Goal: Information Seeking & Learning: Check status

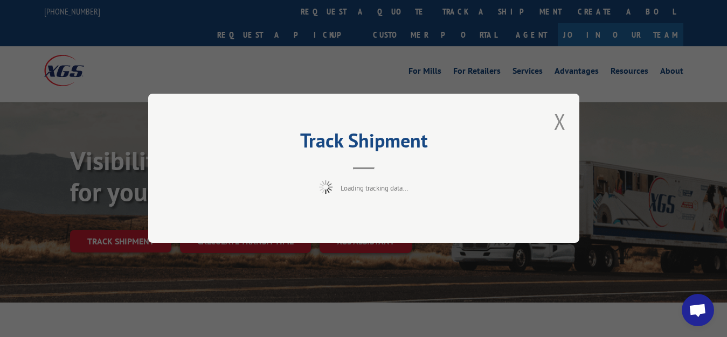
scroll to position [55, 0]
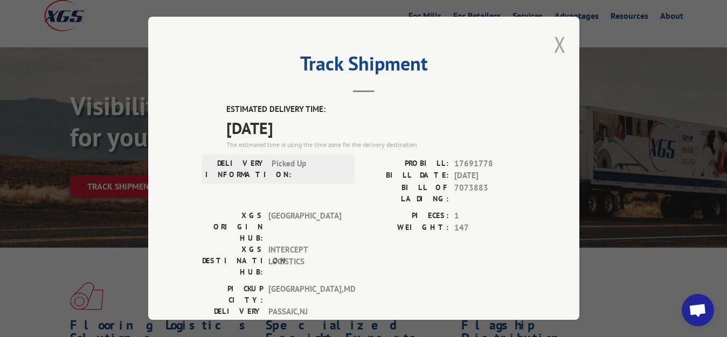
click at [554, 42] on button "Close modal" at bounding box center [560, 44] width 12 height 29
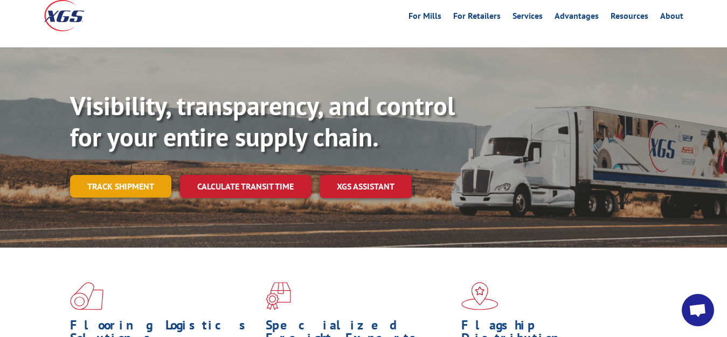
click at [85, 175] on link "Track shipment" at bounding box center [120, 186] width 101 height 23
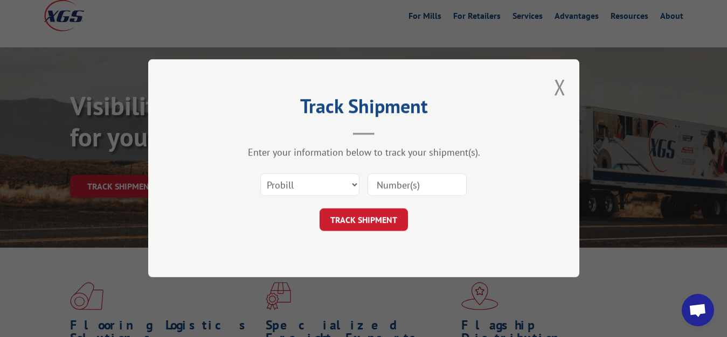
scroll to position [0, 0]
click at [303, 172] on div "Select category... Probill BOL PO" at bounding box center [363, 186] width 323 height 36
drag, startPoint x: 301, startPoint y: 196, endPoint x: 301, endPoint y: 188, distance: 8.6
click at [301, 196] on div "Select category... Probill BOL PO" at bounding box center [310, 185] width 98 height 25
click at [260, 174] on select "Select category... Probill BOL PO" at bounding box center [309, 185] width 99 height 23
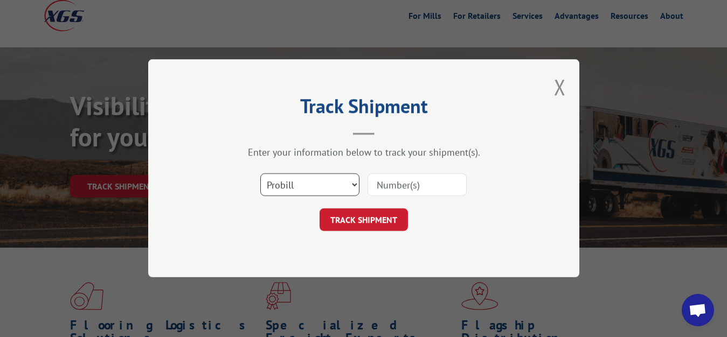
select select "bol"
click option "BOL" at bounding box center [0, 0] width 0 height 0
click at [376, 183] on input at bounding box center [416, 185] width 99 height 23
type input "7073885"
click button "TRACK SHIPMENT" at bounding box center [364, 220] width 88 height 23
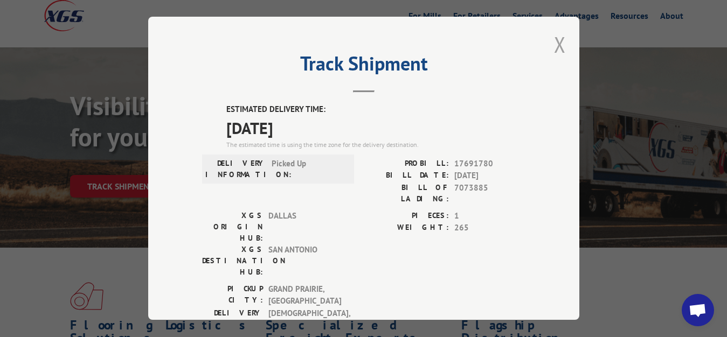
click at [554, 42] on button "Close modal" at bounding box center [560, 44] width 12 height 29
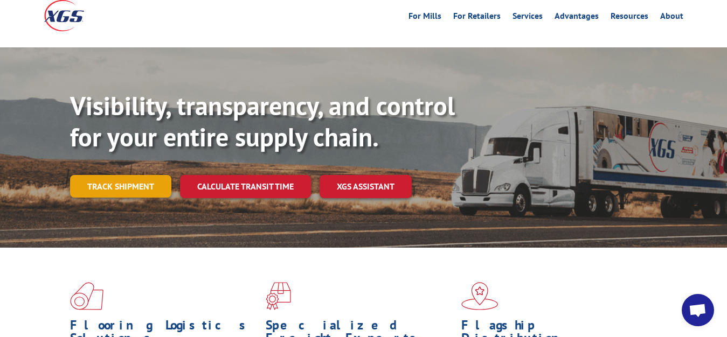
click at [135, 175] on link "Track shipment" at bounding box center [120, 186] width 101 height 23
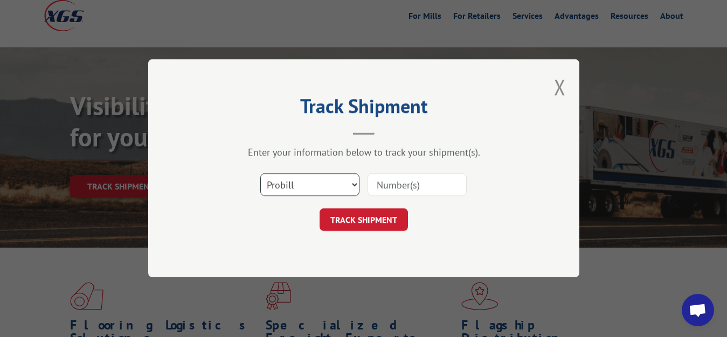
click at [260, 174] on select "Select category... Probill BOL PO" at bounding box center [309, 185] width 99 height 23
select select "bol"
click option "BOL" at bounding box center [0, 0] width 0 height 0
click at [384, 193] on input at bounding box center [416, 185] width 99 height 23
type input "7073886"
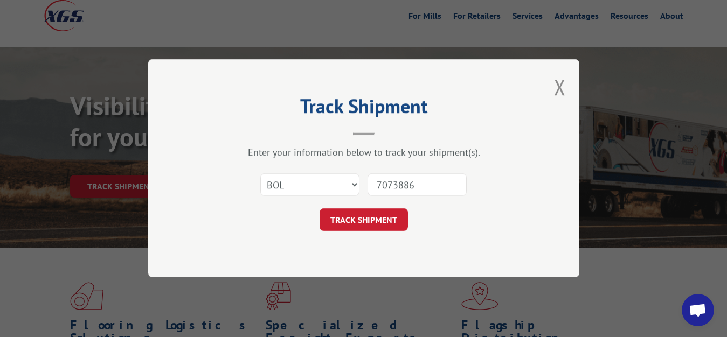
click button "TRACK SHIPMENT" at bounding box center [364, 220] width 88 height 23
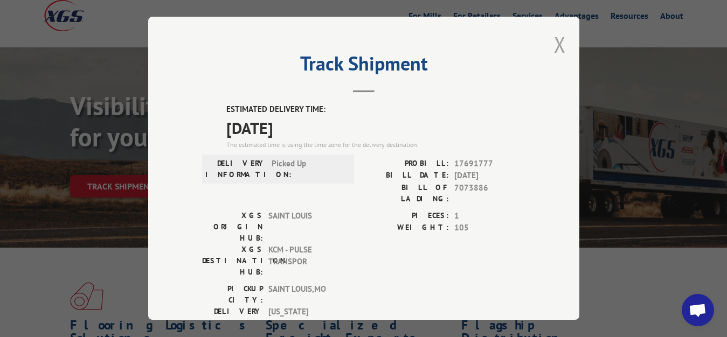
click at [554, 43] on button "Close modal" at bounding box center [560, 44] width 12 height 29
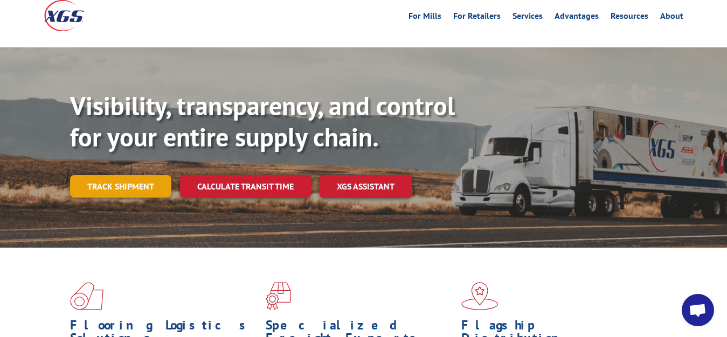
click at [130, 175] on link "Track shipment" at bounding box center [120, 186] width 101 height 23
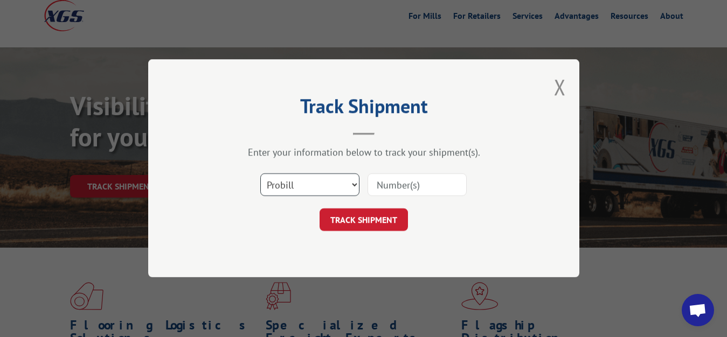
click at [260, 174] on select "Select category... Probill BOL PO" at bounding box center [309, 185] width 99 height 23
select select "bol"
click option "BOL" at bounding box center [0, 0] width 0 height 0
drag, startPoint x: 398, startPoint y: 189, endPoint x: 400, endPoint y: 169, distance: 20.1
click at [398, 188] on input at bounding box center [416, 185] width 99 height 23
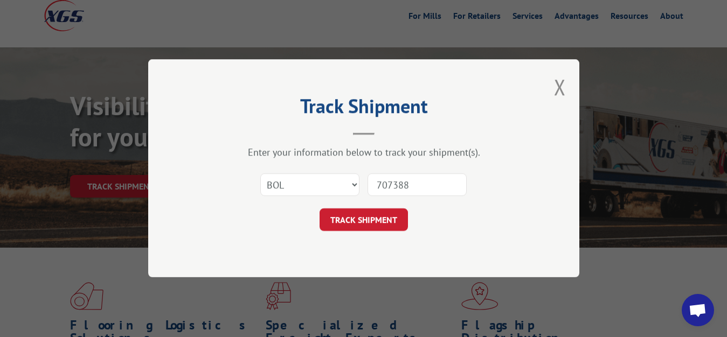
type input "7073884"
click button "TRACK SHIPMENT" at bounding box center [364, 220] width 88 height 23
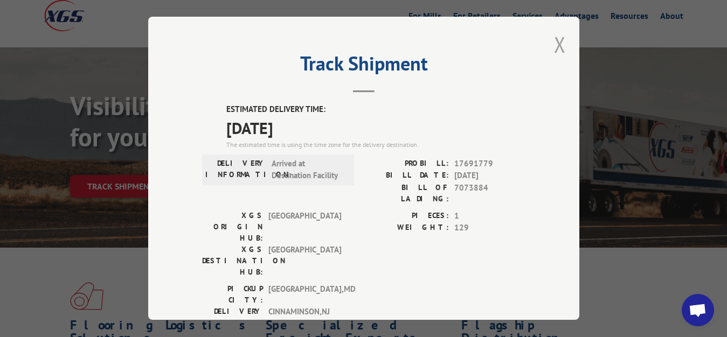
click at [554, 43] on button "Close modal" at bounding box center [560, 44] width 12 height 29
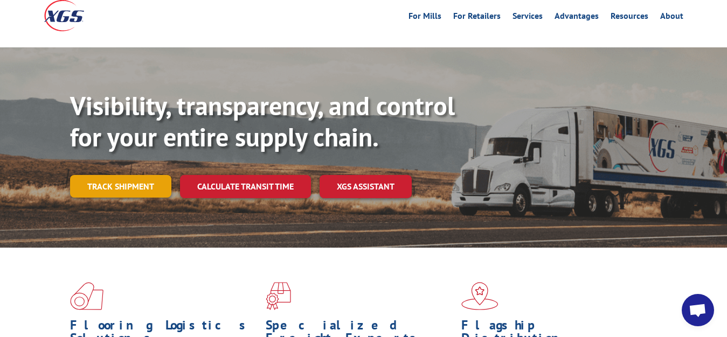
click at [116, 175] on link "Track shipment" at bounding box center [120, 186] width 101 height 23
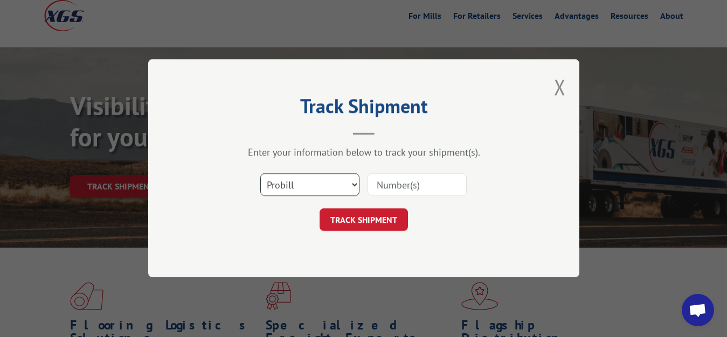
click at [260, 174] on select "Select category... Probill BOL PO" at bounding box center [309, 185] width 99 height 23
select select "bol"
click option "BOL" at bounding box center [0, 0] width 0 height 0
click at [398, 196] on div at bounding box center [416, 185] width 99 height 25
drag, startPoint x: 398, startPoint y: 189, endPoint x: 405, endPoint y: 149, distance: 40.5
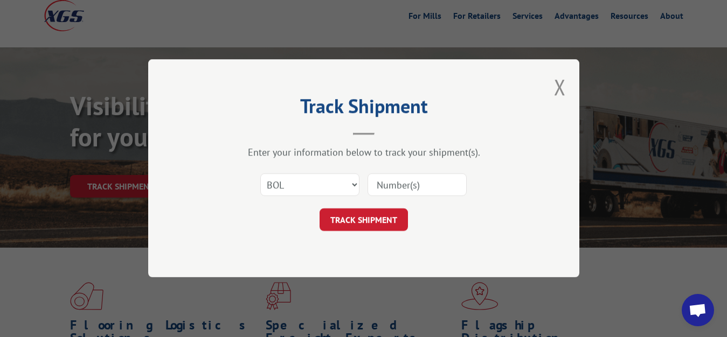
click at [398, 189] on input at bounding box center [416, 185] width 99 height 23
type input "7073917"
click button "TRACK SHIPMENT" at bounding box center [364, 220] width 88 height 23
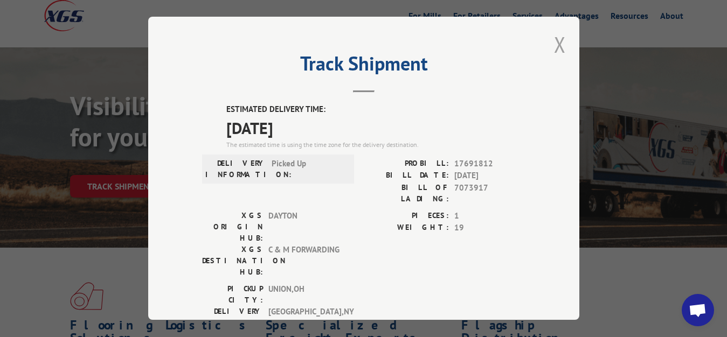
click at [554, 40] on button "Close modal" at bounding box center [560, 44] width 12 height 29
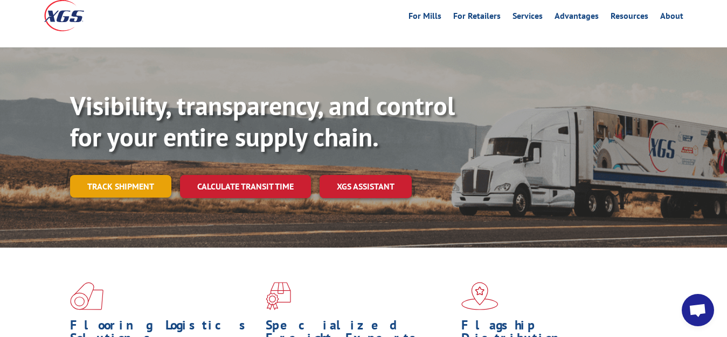
click at [133, 175] on link "Track shipment" at bounding box center [120, 186] width 101 height 23
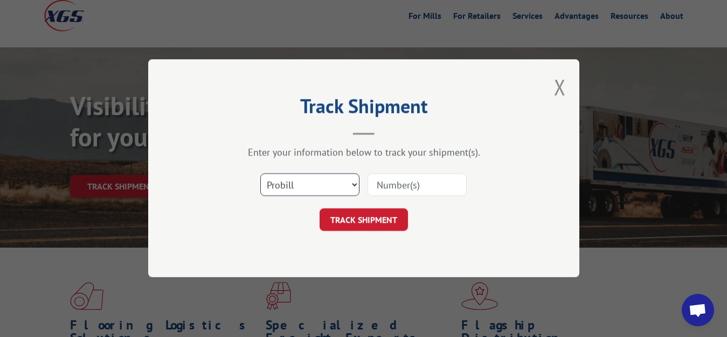
select select "bol"
click option "BOL" at bounding box center [0, 0] width 0 height 0
click at [390, 188] on input at bounding box center [416, 185] width 99 height 23
